Goal: Check status

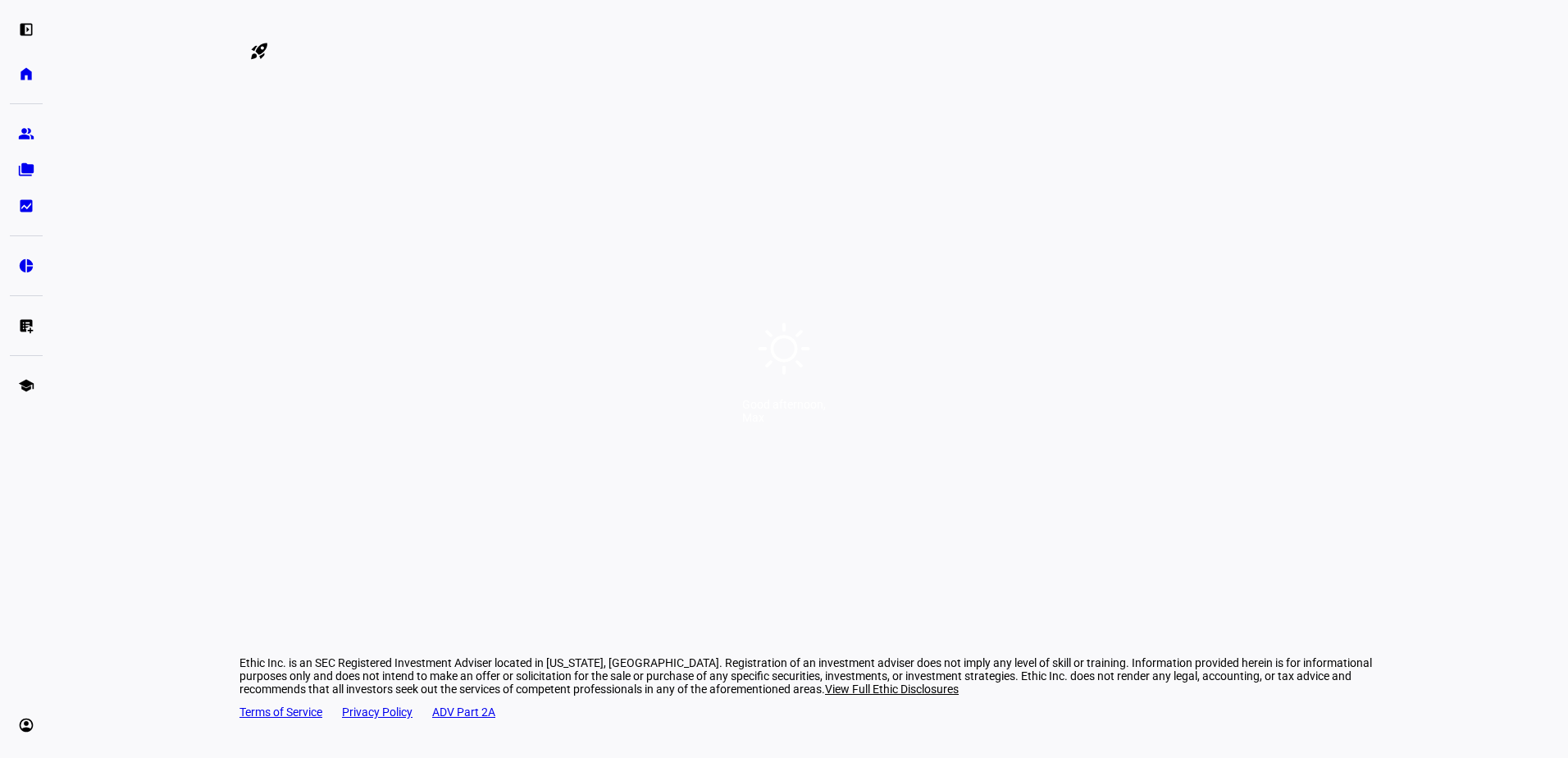
click at [836, 248] on div "Good afternoon, Max" at bounding box center [784, 379] width 1568 height 758
click at [823, 351] on div "Good afternoon, Max" at bounding box center [784, 379] width 1568 height 758
click at [873, 356] on div "Good afternoon, Max" at bounding box center [784, 379] width 1568 height 758
click at [871, 257] on div "Good afternoon, Max" at bounding box center [784, 379] width 1568 height 758
click at [871, 363] on div "Good afternoon, Max" at bounding box center [784, 379] width 1568 height 758
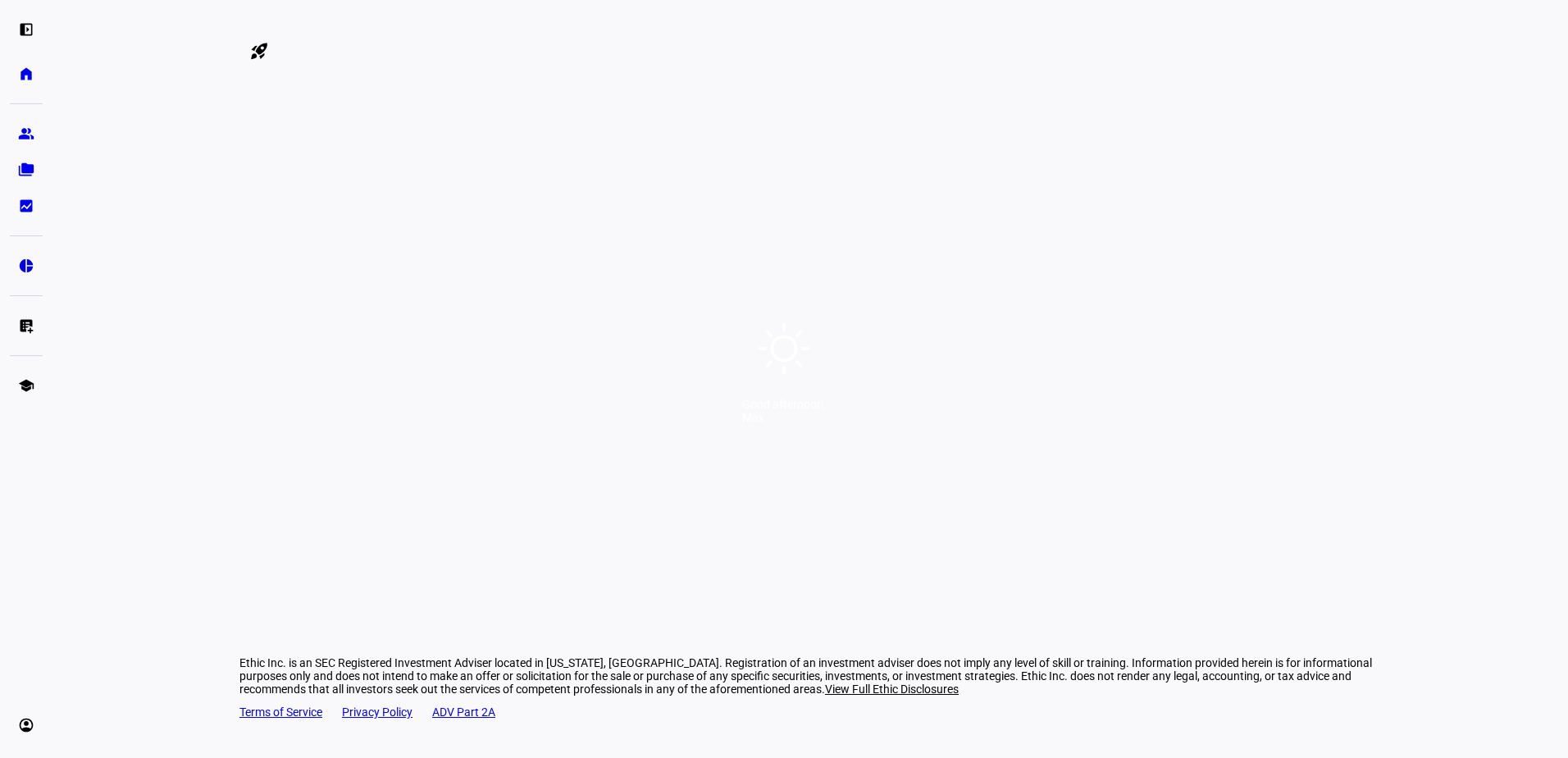
click at [856, 269] on div "Good afternoon, Max" at bounding box center [784, 379] width 1568 height 758
click at [843, 501] on div "Good afternoon, Max" at bounding box center [784, 379] width 1568 height 758
click at [865, 391] on div "Good afternoon, Max" at bounding box center [784, 379] width 1568 height 758
click at [877, 468] on div "Good afternoon, Max" at bounding box center [784, 379] width 1568 height 758
click at [865, 393] on div "Good afternoon, Max" at bounding box center [784, 379] width 1568 height 758
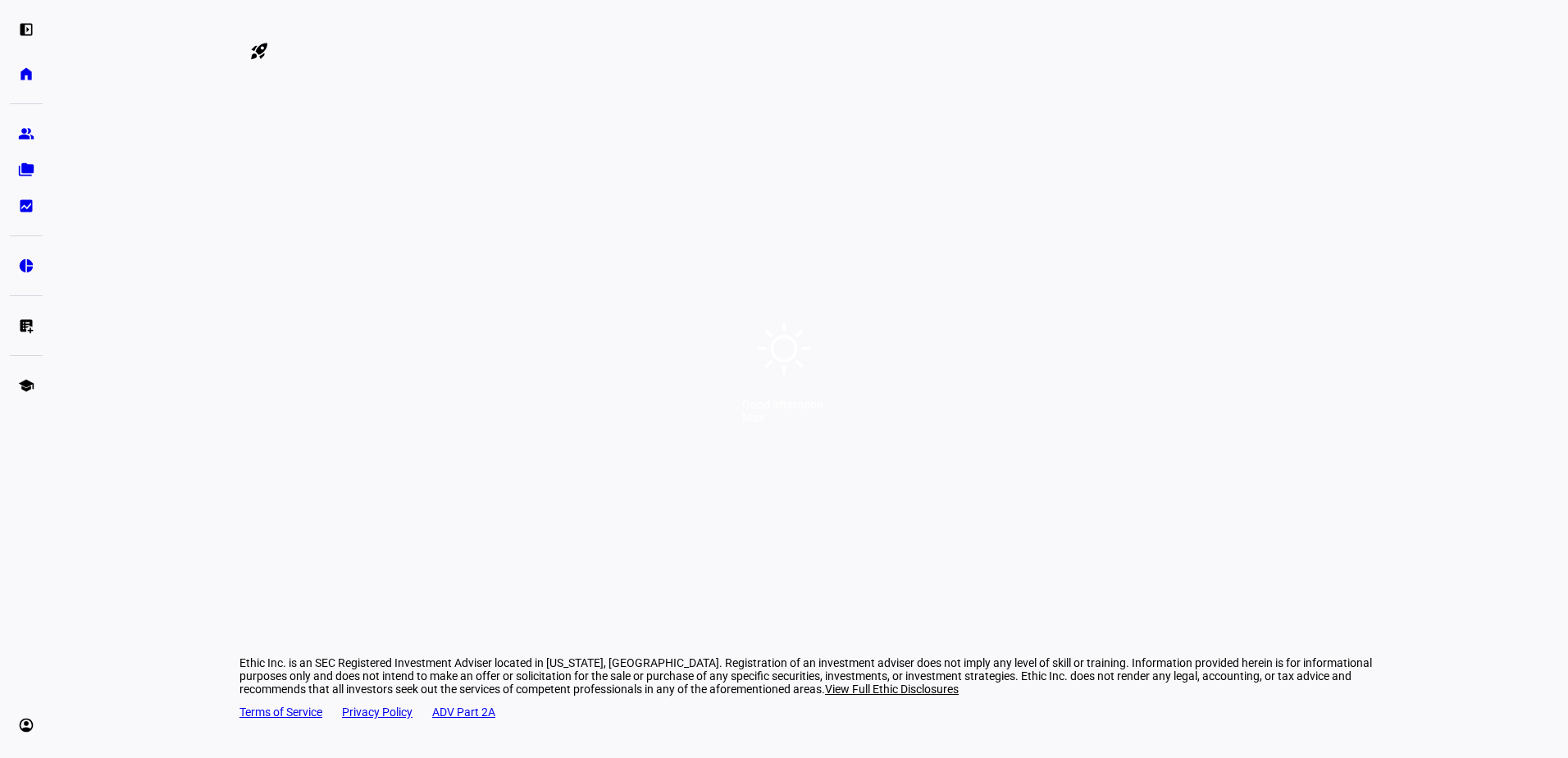
click at [794, 356] on icon at bounding box center [784, 348] width 53 height 53
click at [791, 350] on icon at bounding box center [784, 348] width 59 height 59
click at [914, 379] on div "Good afternoon, Max" at bounding box center [784, 379] width 1568 height 758
click at [728, 224] on div "Good afternoon, Max" at bounding box center [784, 379] width 1568 height 758
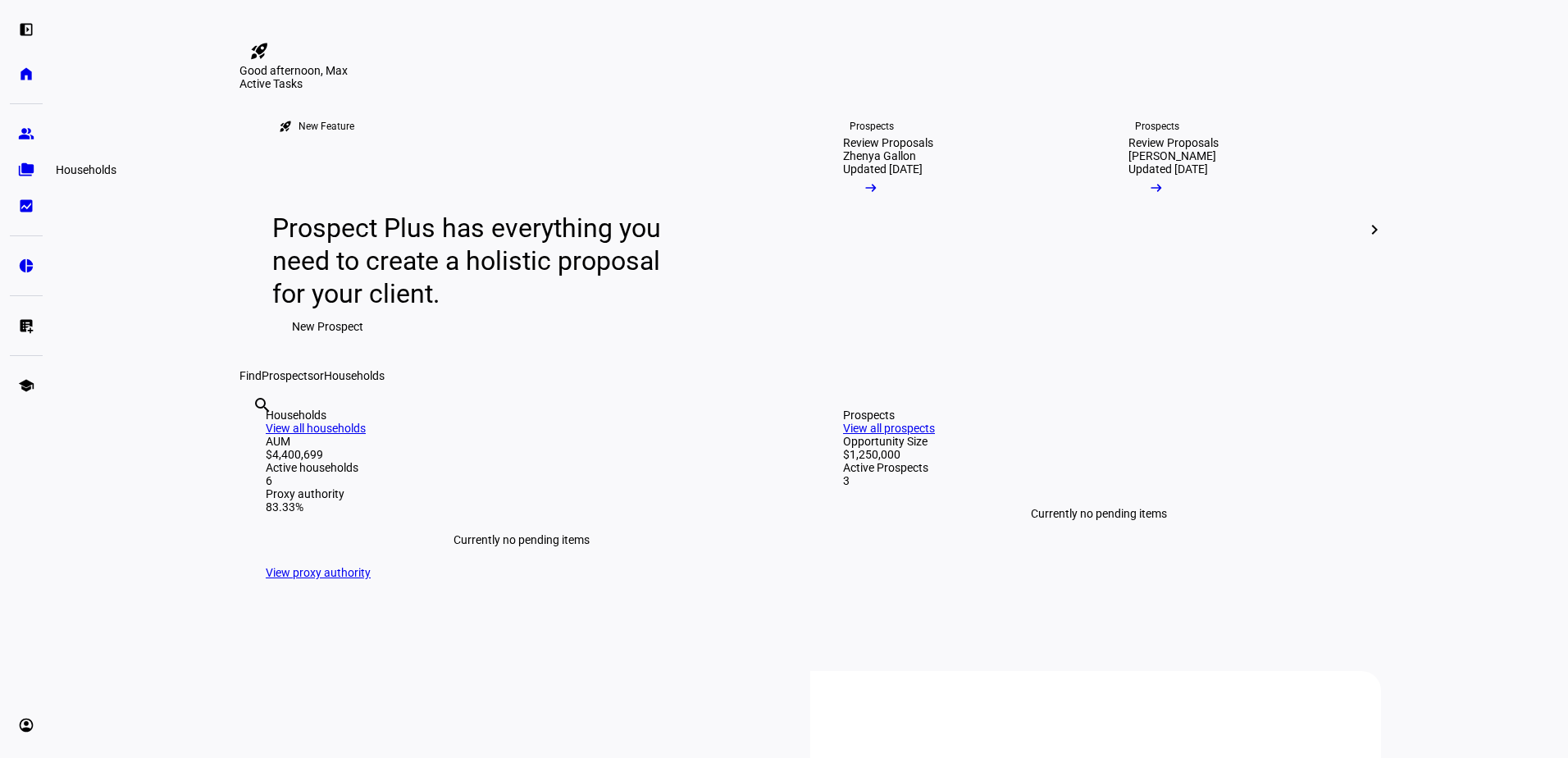
click at [29, 168] on eth-mat-symbol "folder_copy" at bounding box center [26, 170] width 16 height 16
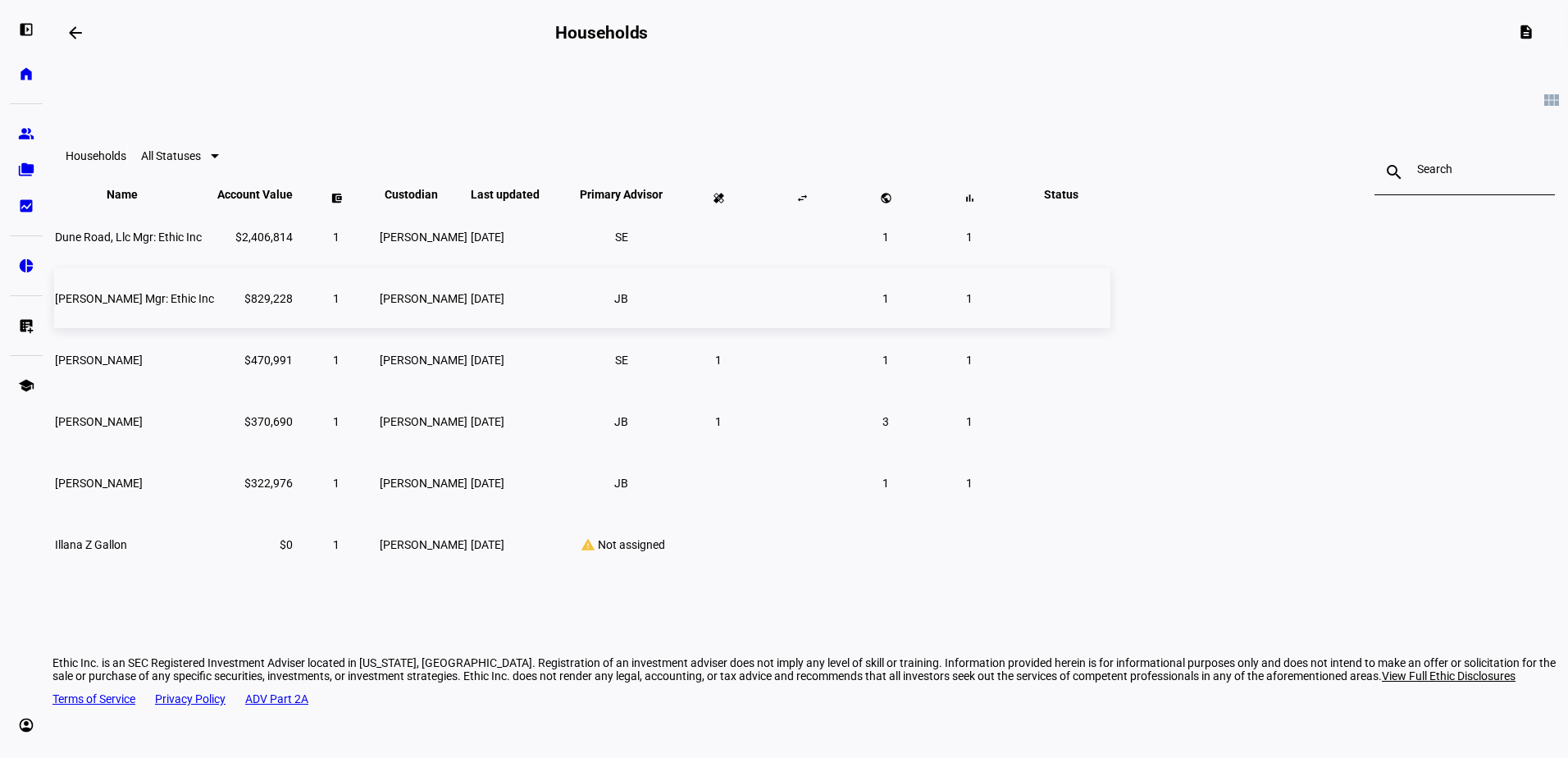
click at [294, 328] on td "$829,228" at bounding box center [255, 298] width 77 height 60
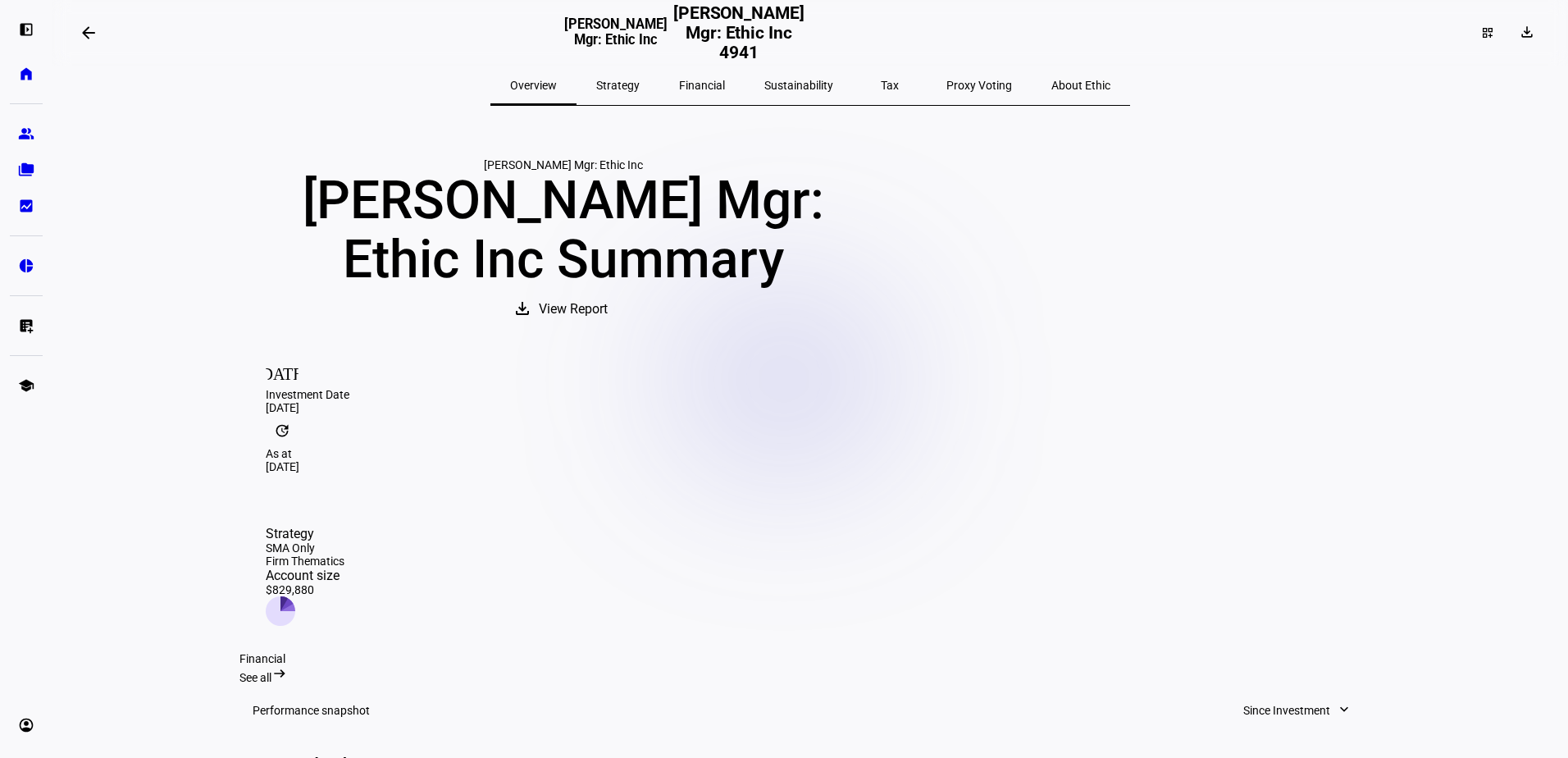
click at [640, 85] on span "Strategy" at bounding box center [618, 85] width 43 height 11
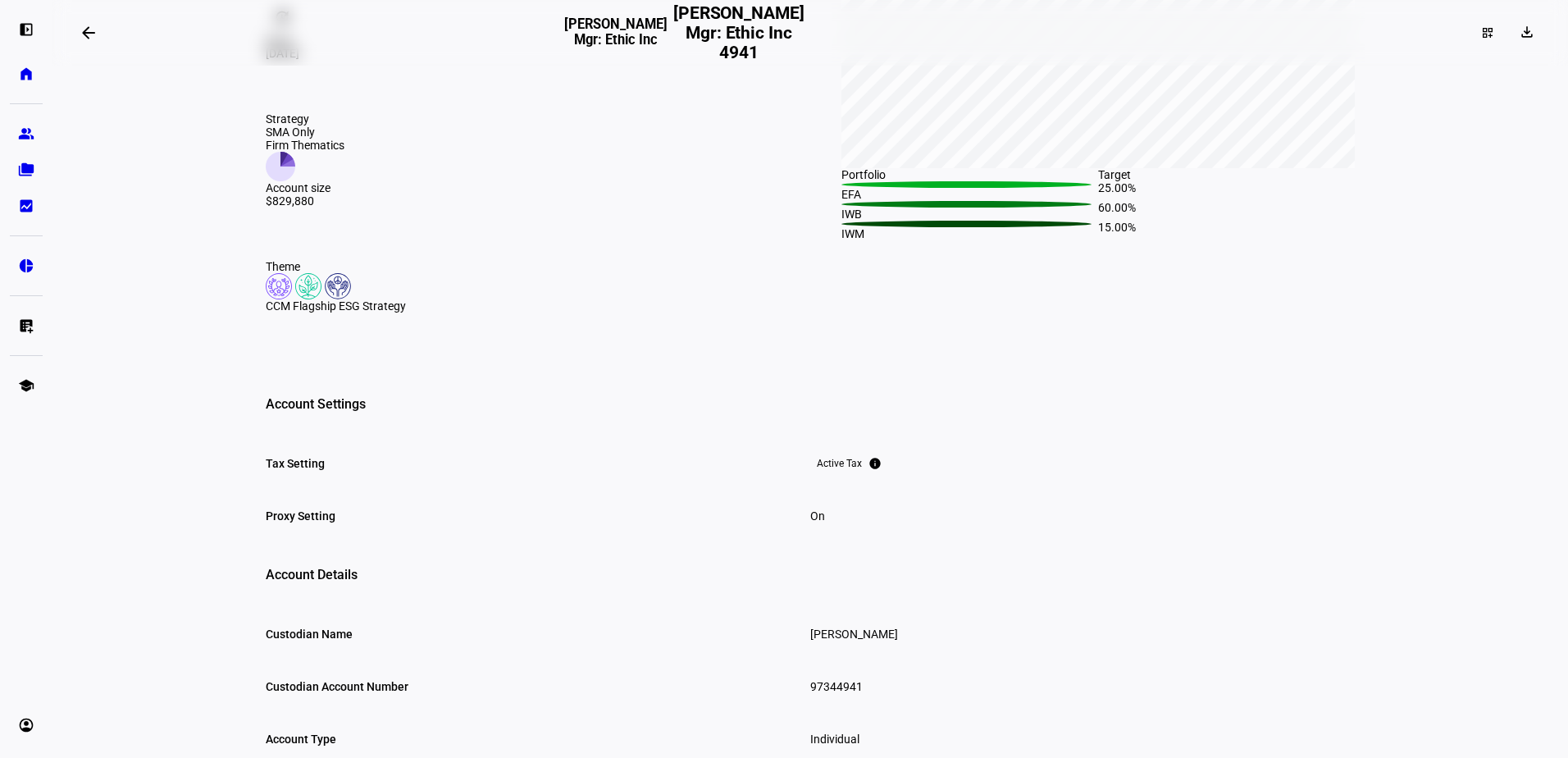
scroll to position [246, 0]
